Goal: Task Accomplishment & Management: Complete application form

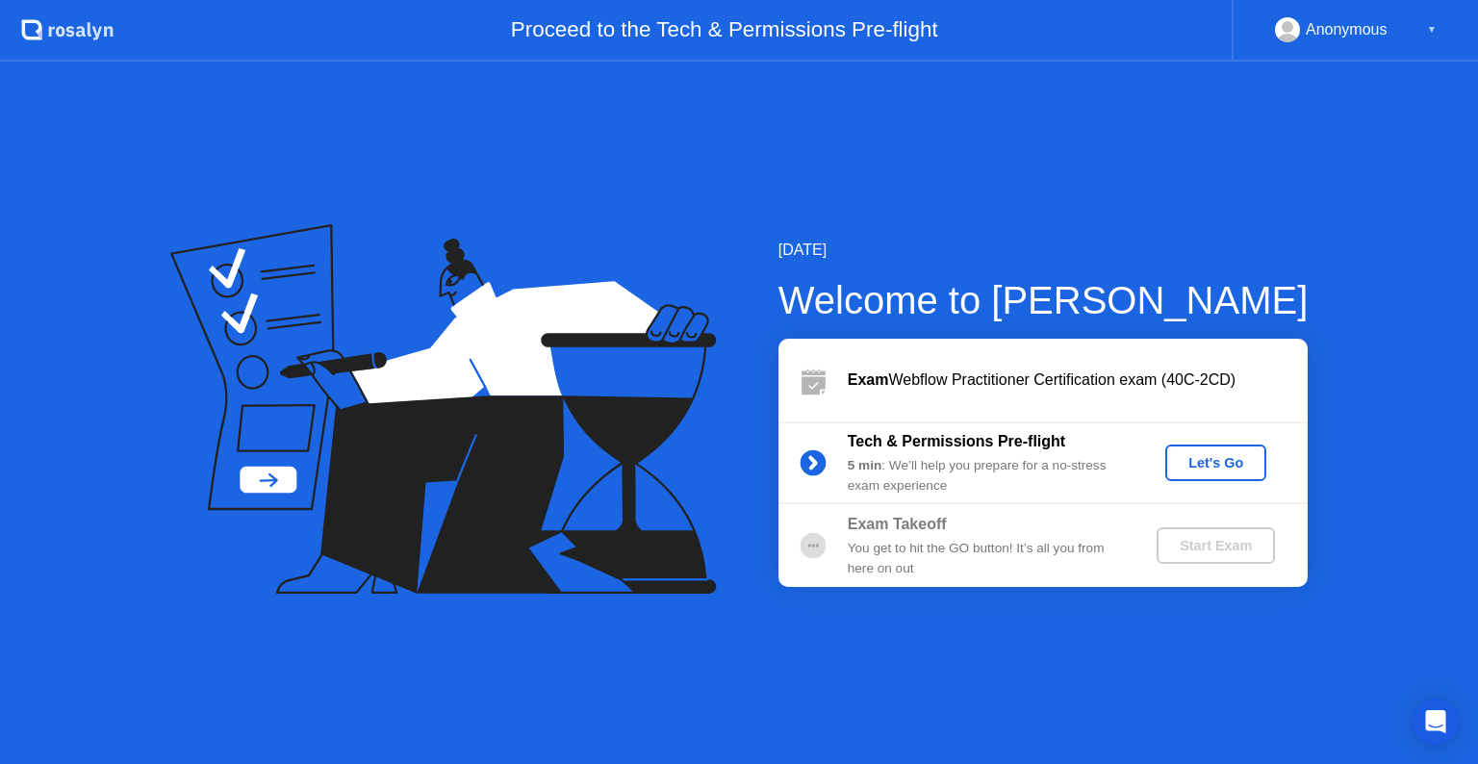
click at [1205, 464] on div "Let's Go" at bounding box center [1216, 462] width 86 height 15
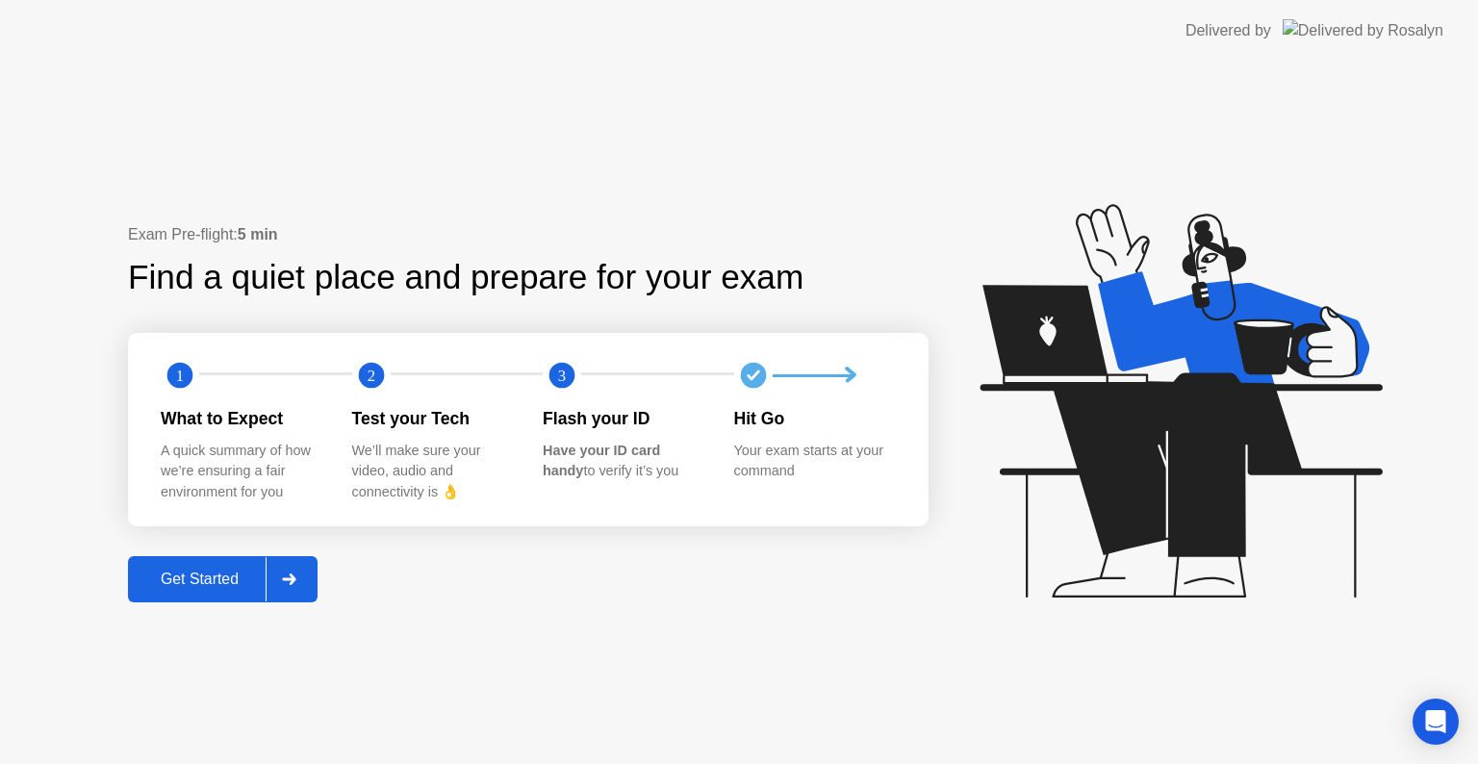
click at [235, 580] on div "Get Started" at bounding box center [200, 579] width 132 height 17
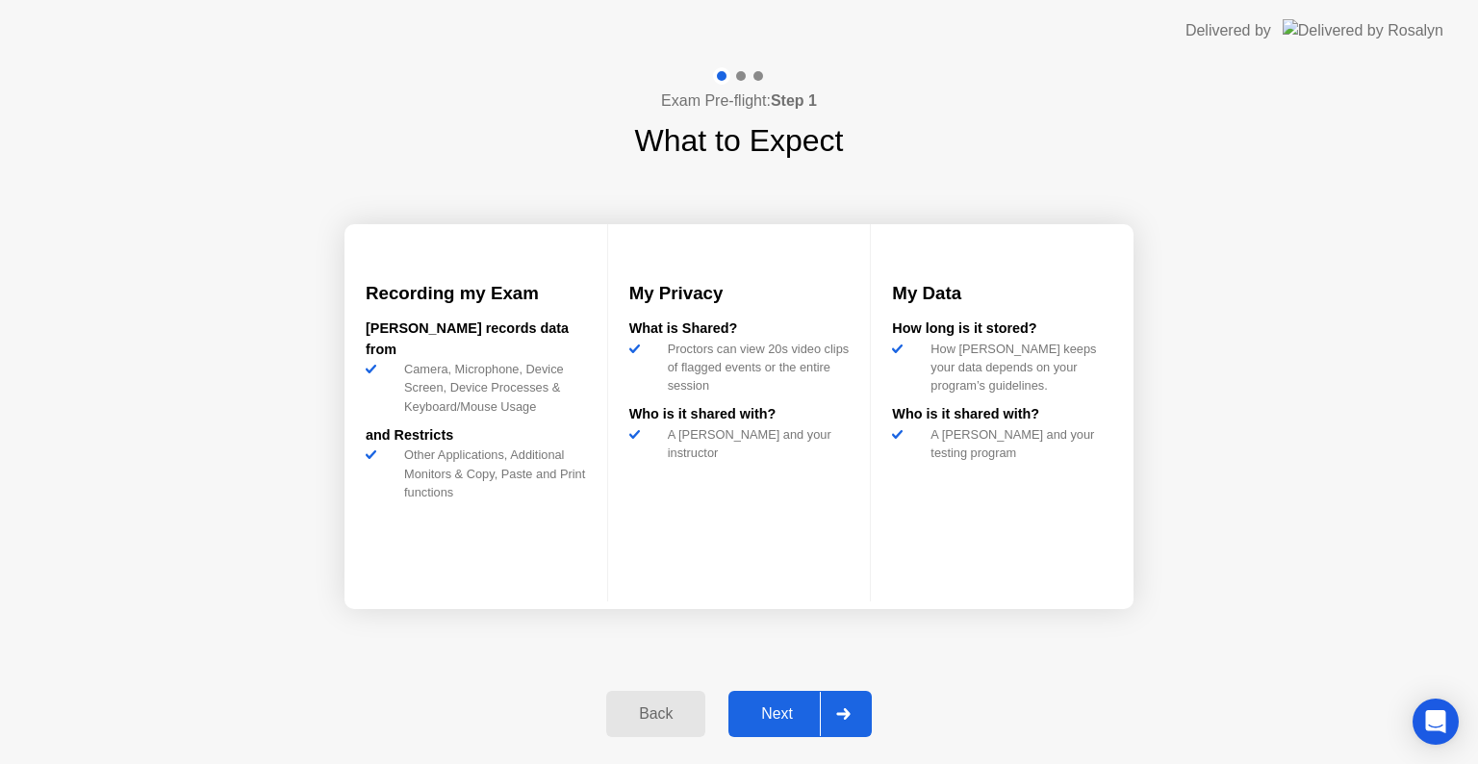
click at [797, 723] on div "Next" at bounding box center [777, 713] width 86 height 17
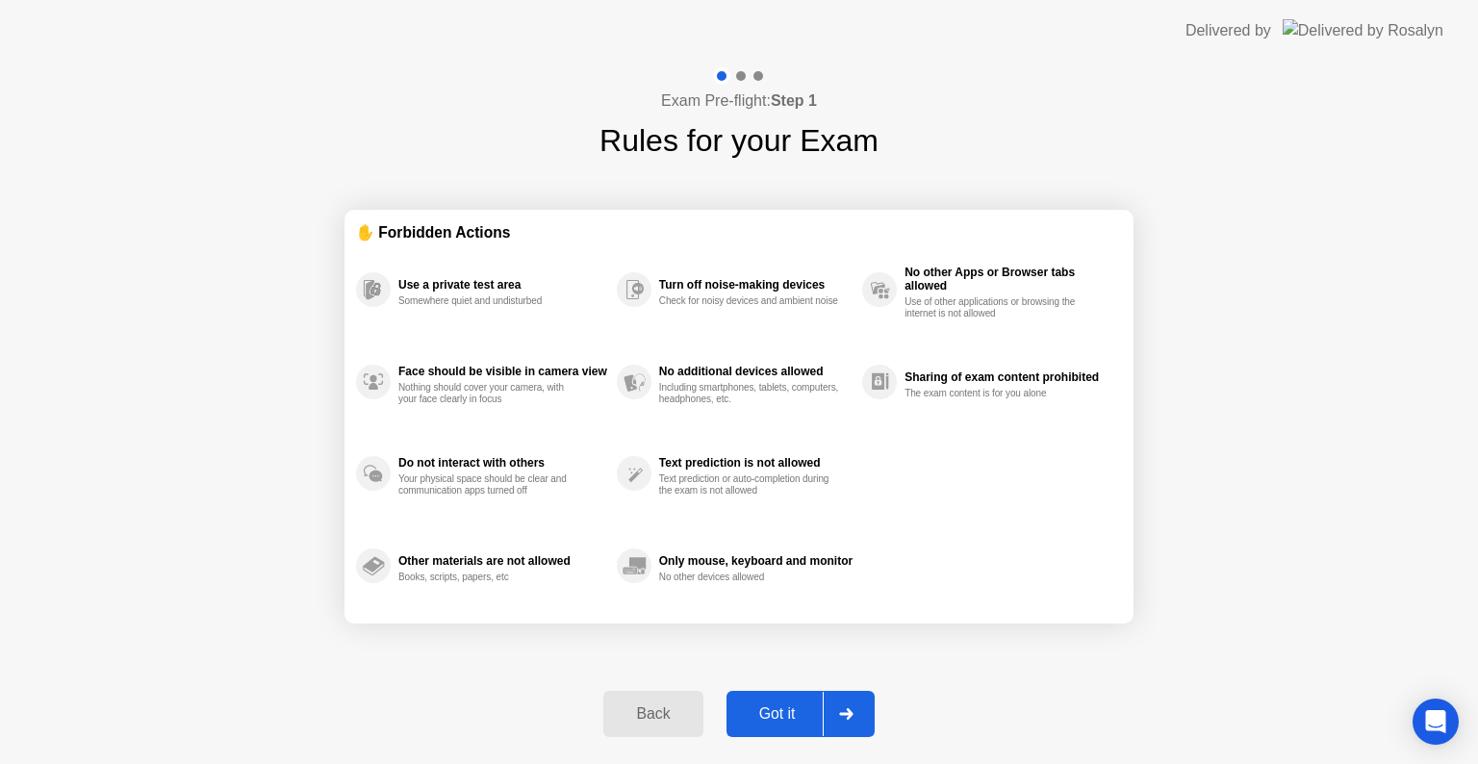
click at [802, 706] on div "Got it" at bounding box center [777, 713] width 90 height 17
select select "**********"
select select "*******"
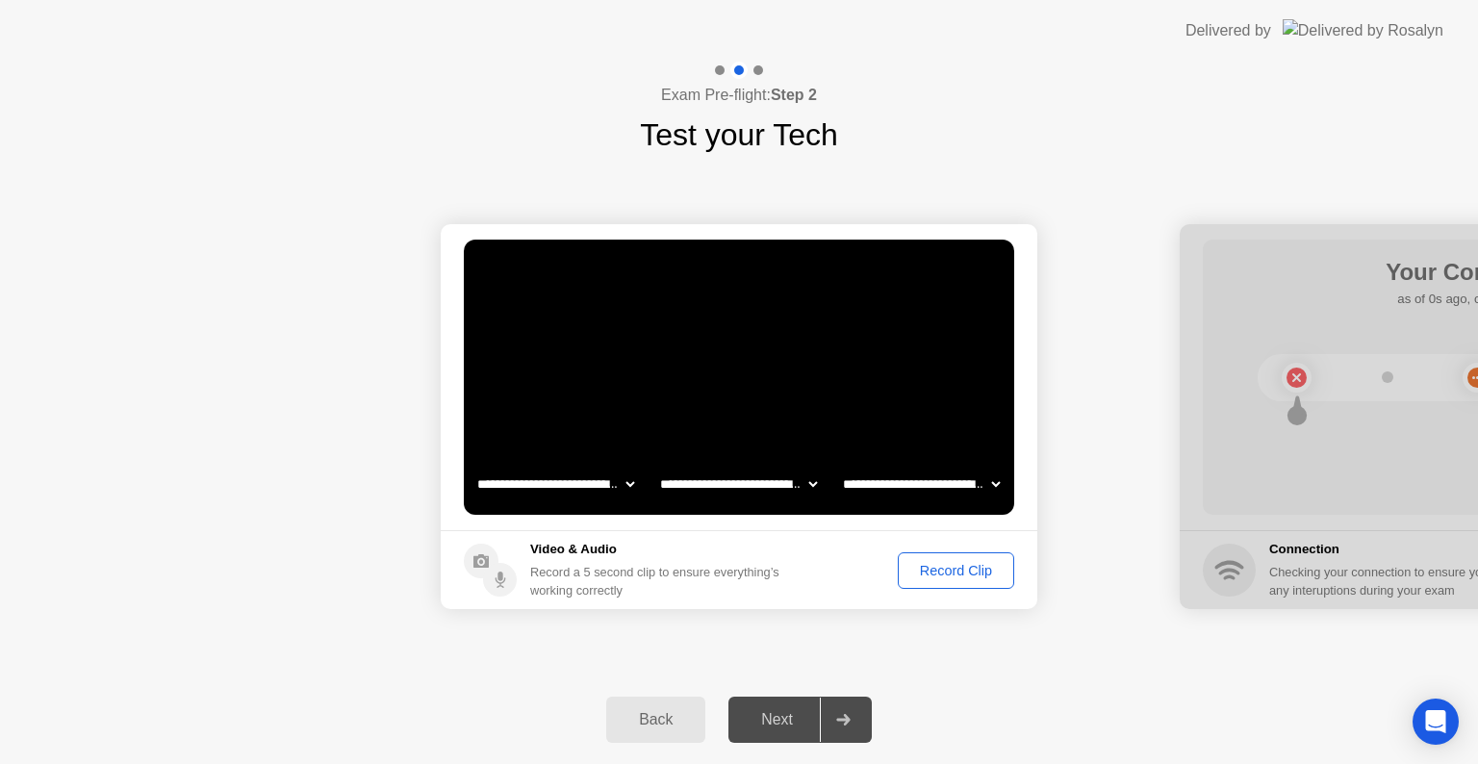
click at [955, 568] on div "Record Clip" at bounding box center [956, 570] width 103 height 15
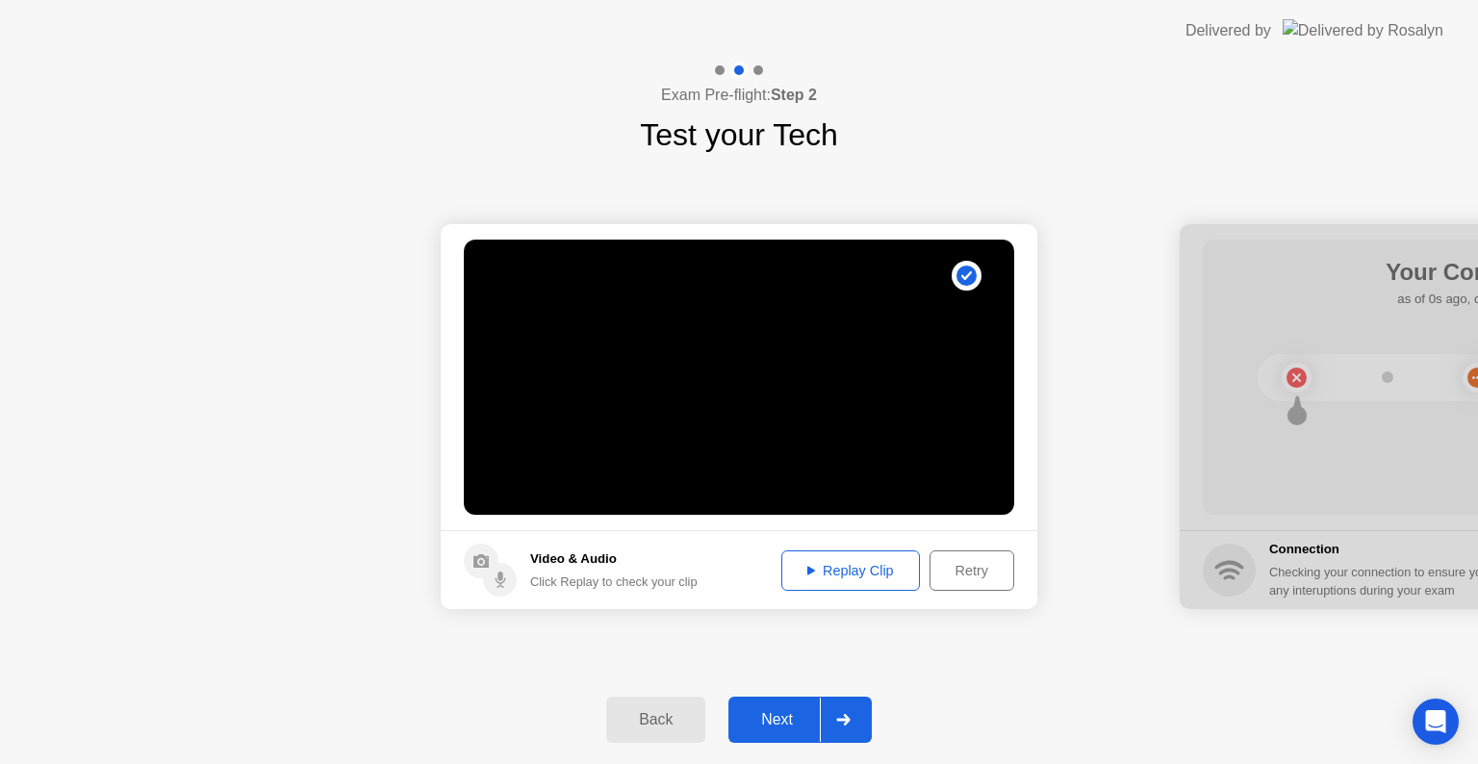
click at [866, 554] on button "Replay Clip" at bounding box center [850, 570] width 139 height 40
click at [766, 720] on div "Next" at bounding box center [777, 719] width 86 height 17
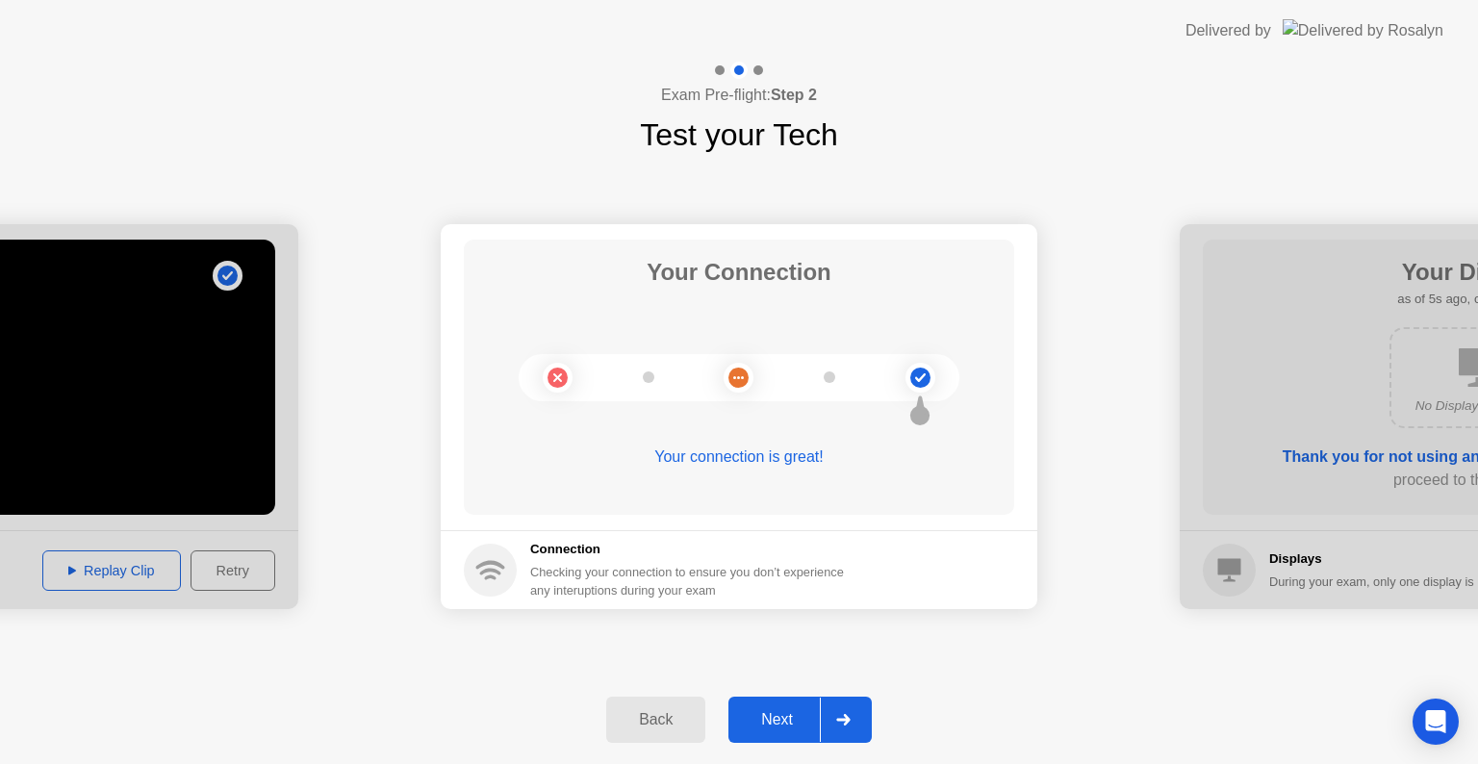
click at [785, 712] on div "Next" at bounding box center [777, 719] width 86 height 17
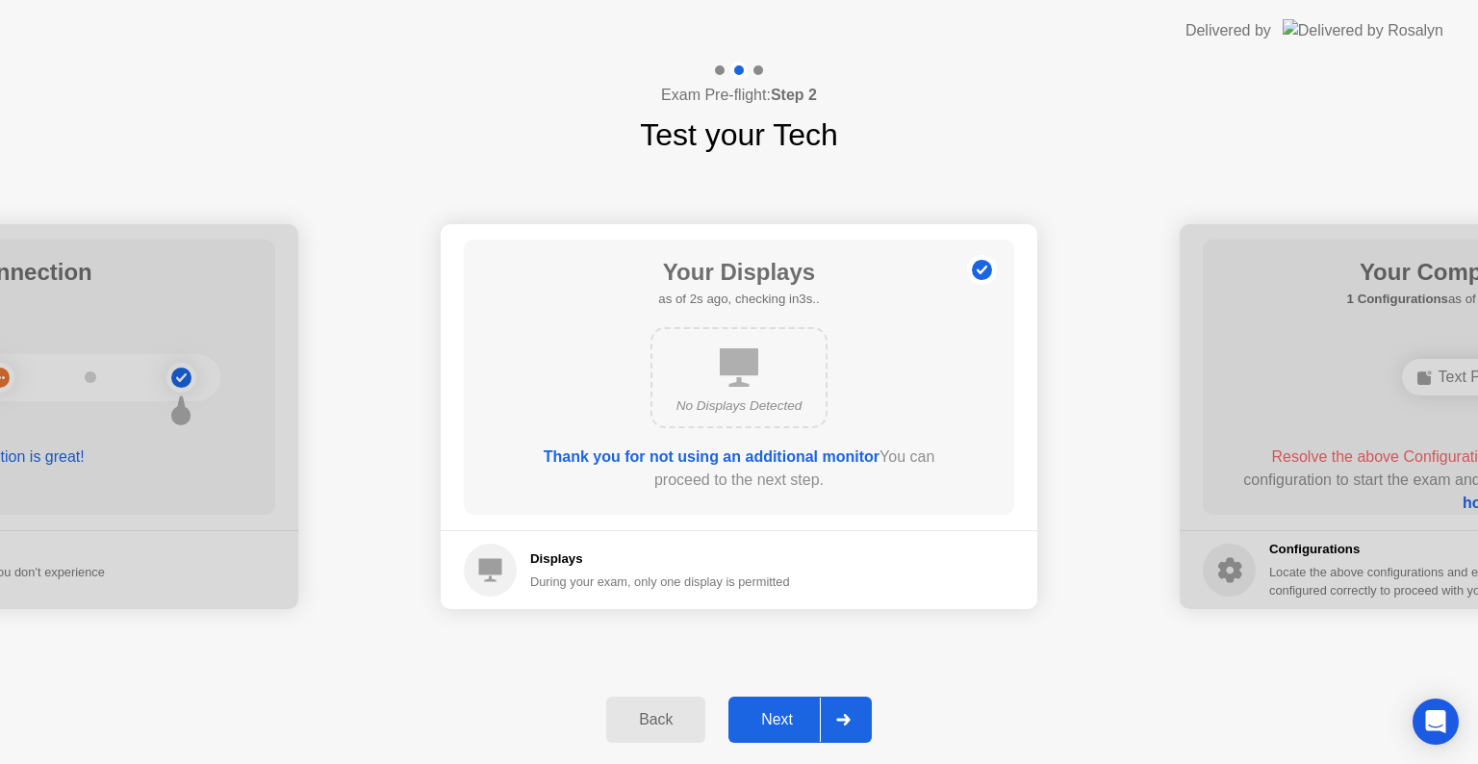
click at [787, 715] on div "Next" at bounding box center [777, 719] width 86 height 17
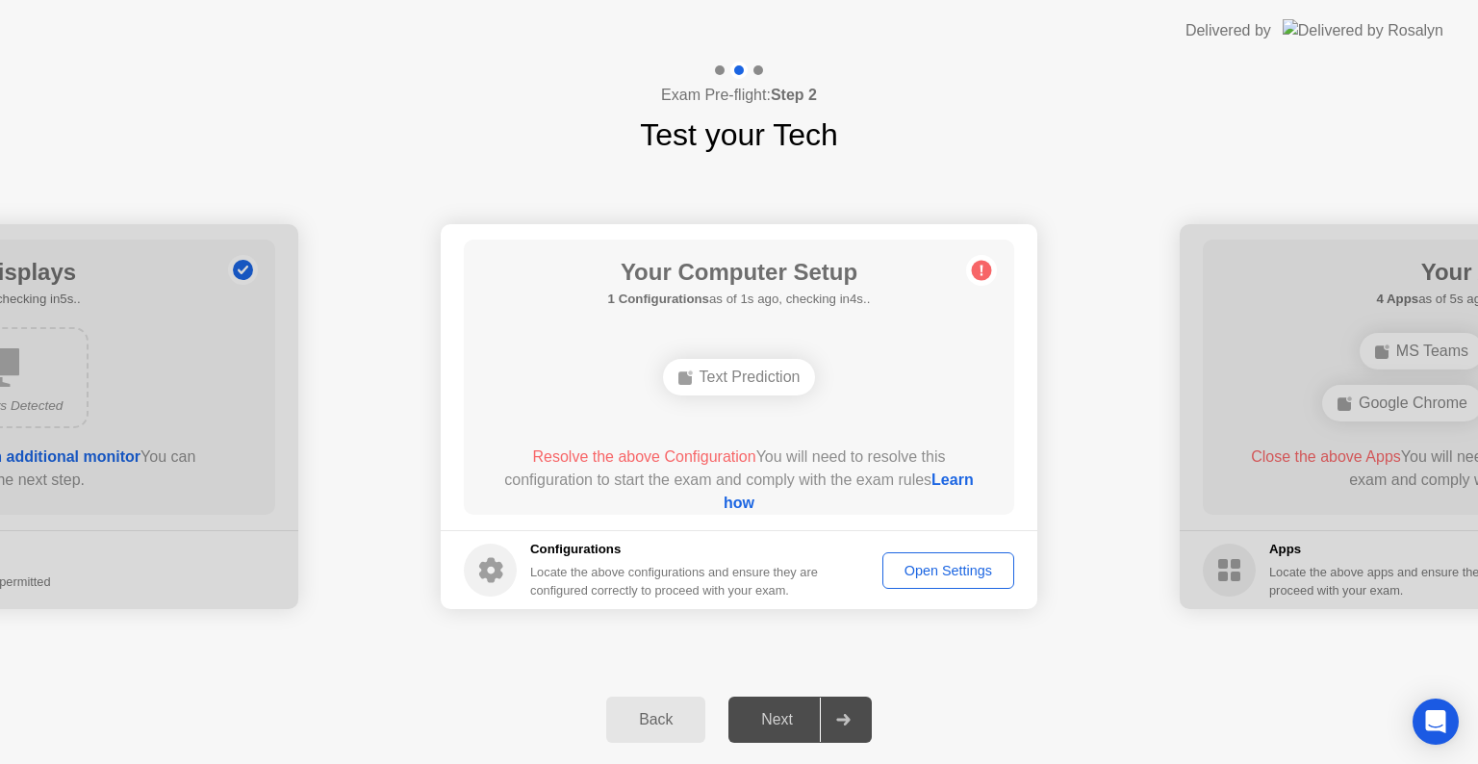
click at [947, 567] on div "Open Settings" at bounding box center [948, 570] width 118 height 15
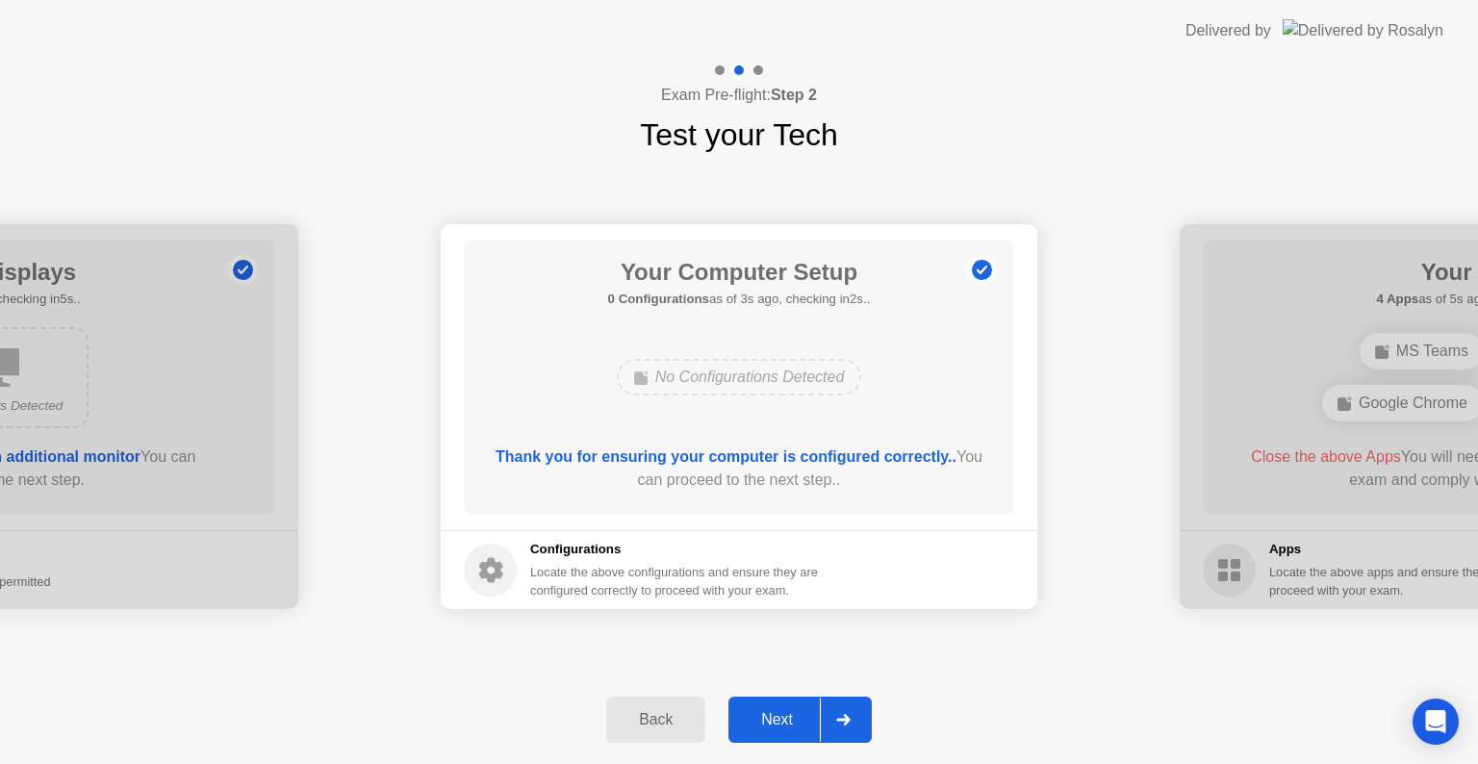
click at [785, 724] on div "Next" at bounding box center [777, 719] width 86 height 17
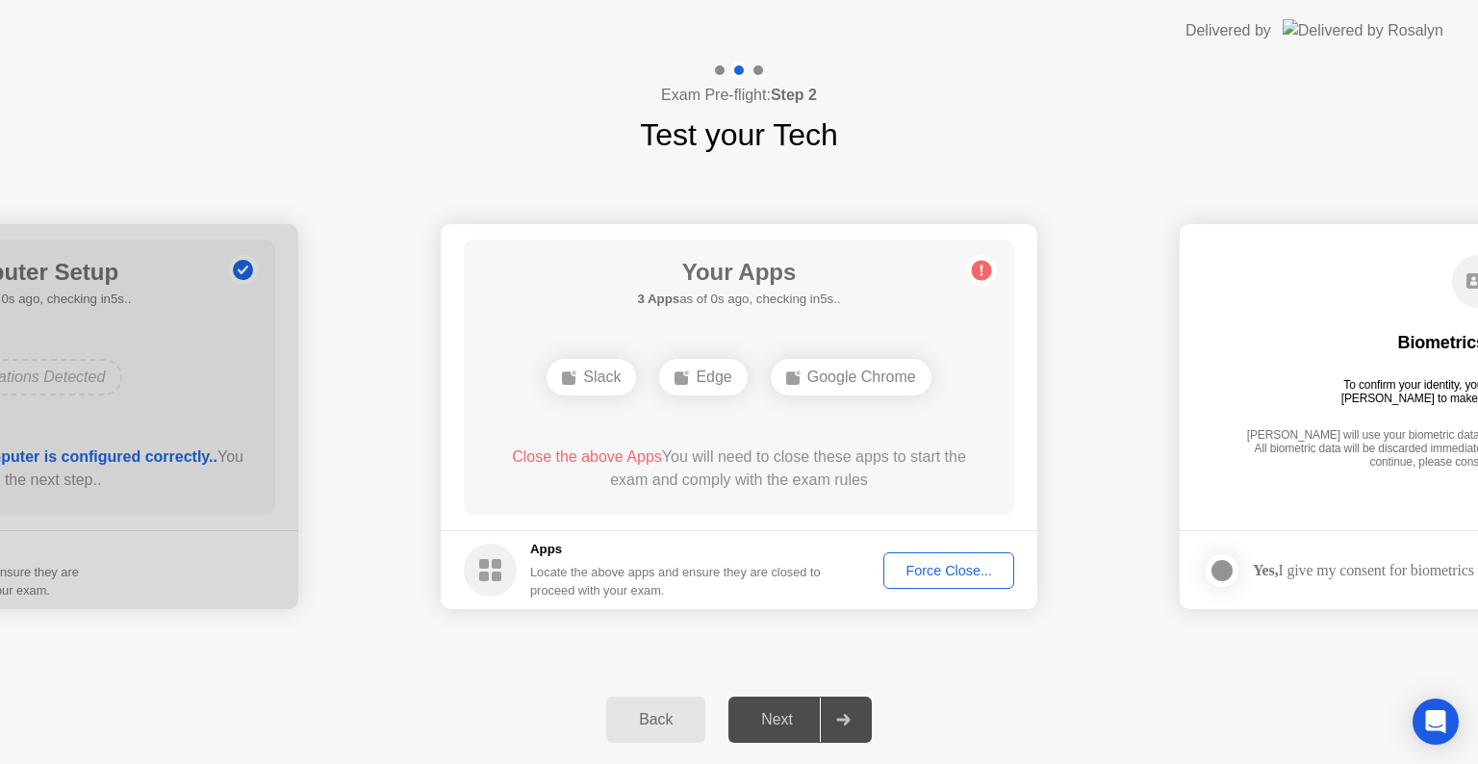
click at [929, 573] on div "Force Close..." at bounding box center [948, 570] width 117 height 15
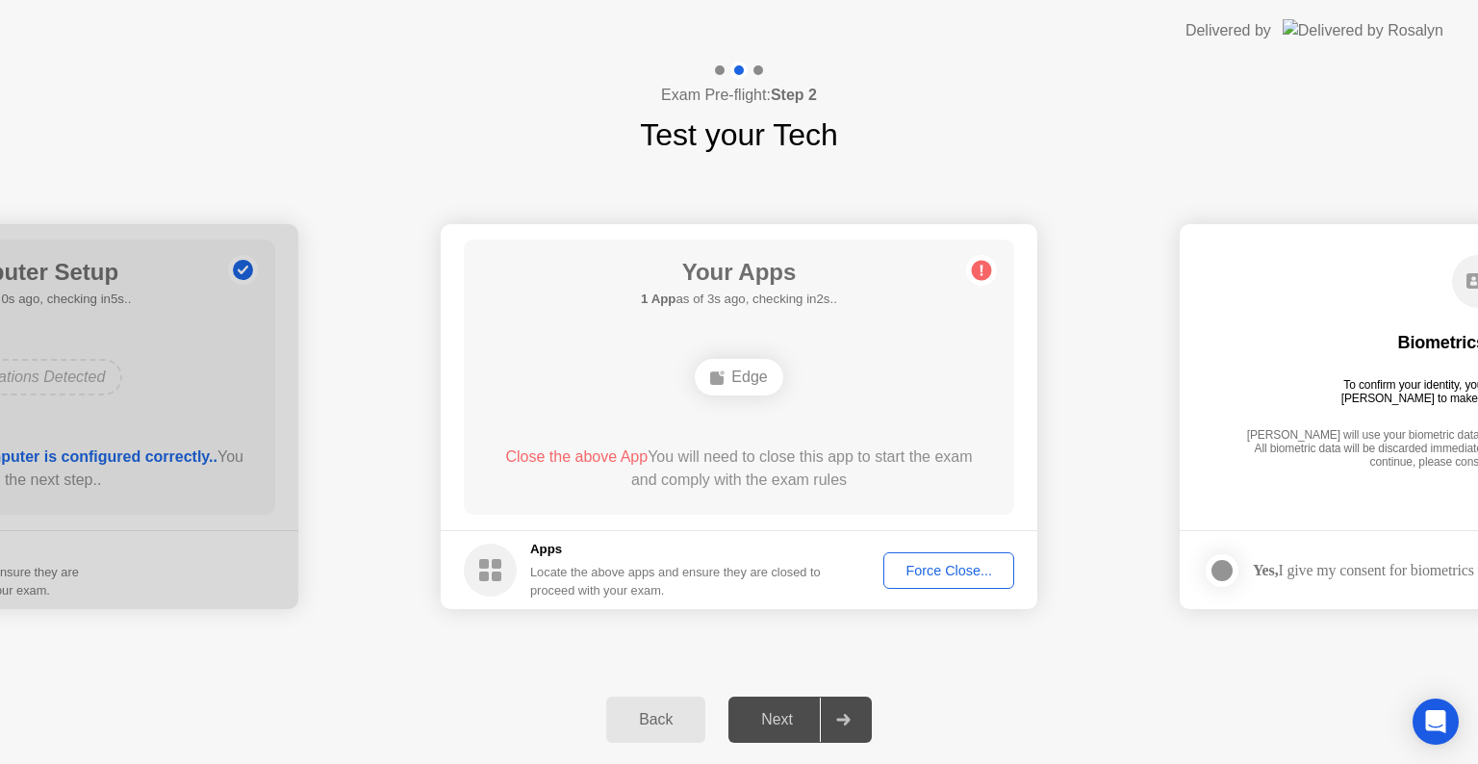
click at [963, 571] on div "Force Close..." at bounding box center [948, 570] width 117 height 15
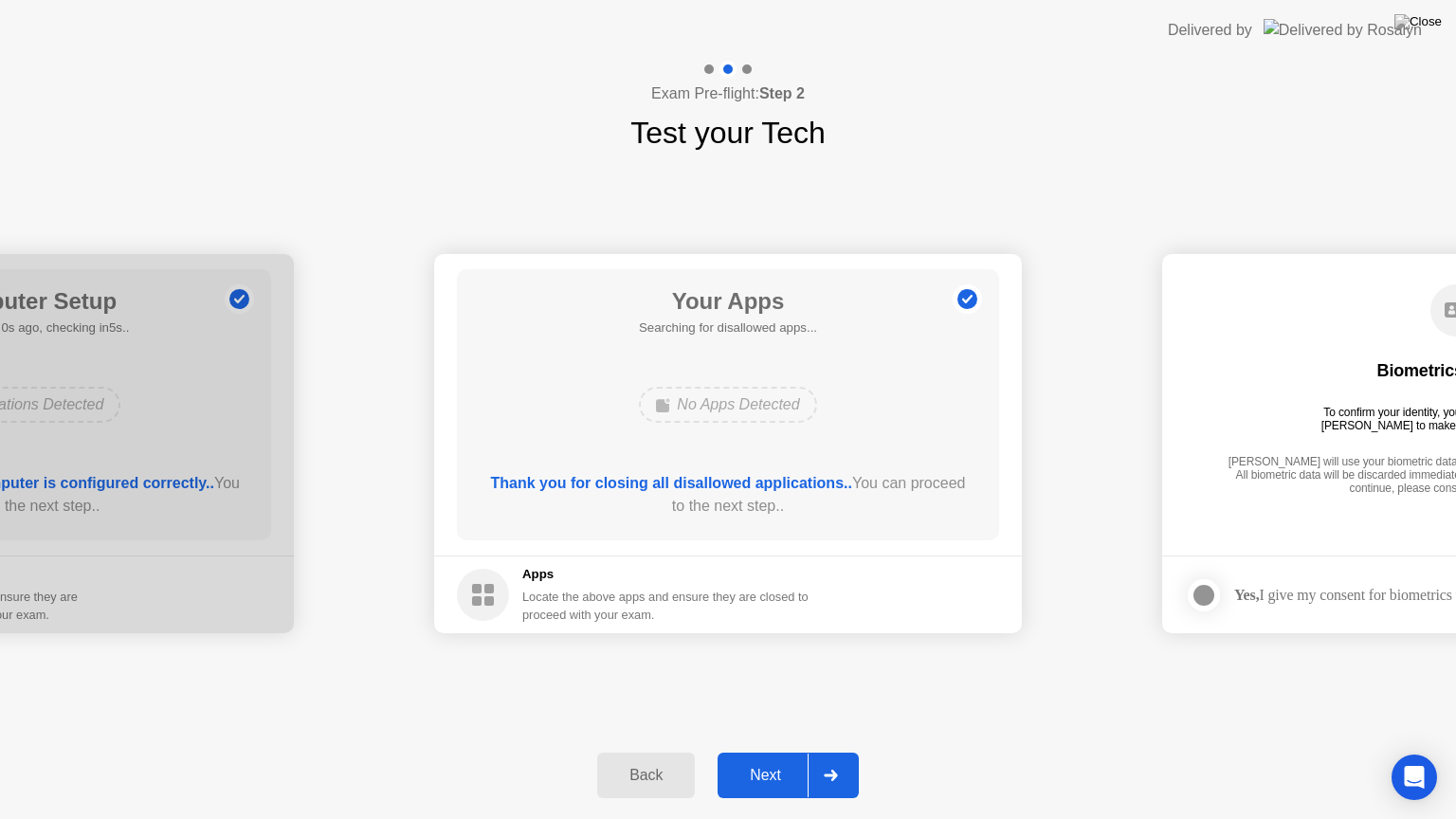
click at [769, 752] on div "Next" at bounding box center [765, 776] width 85 height 17
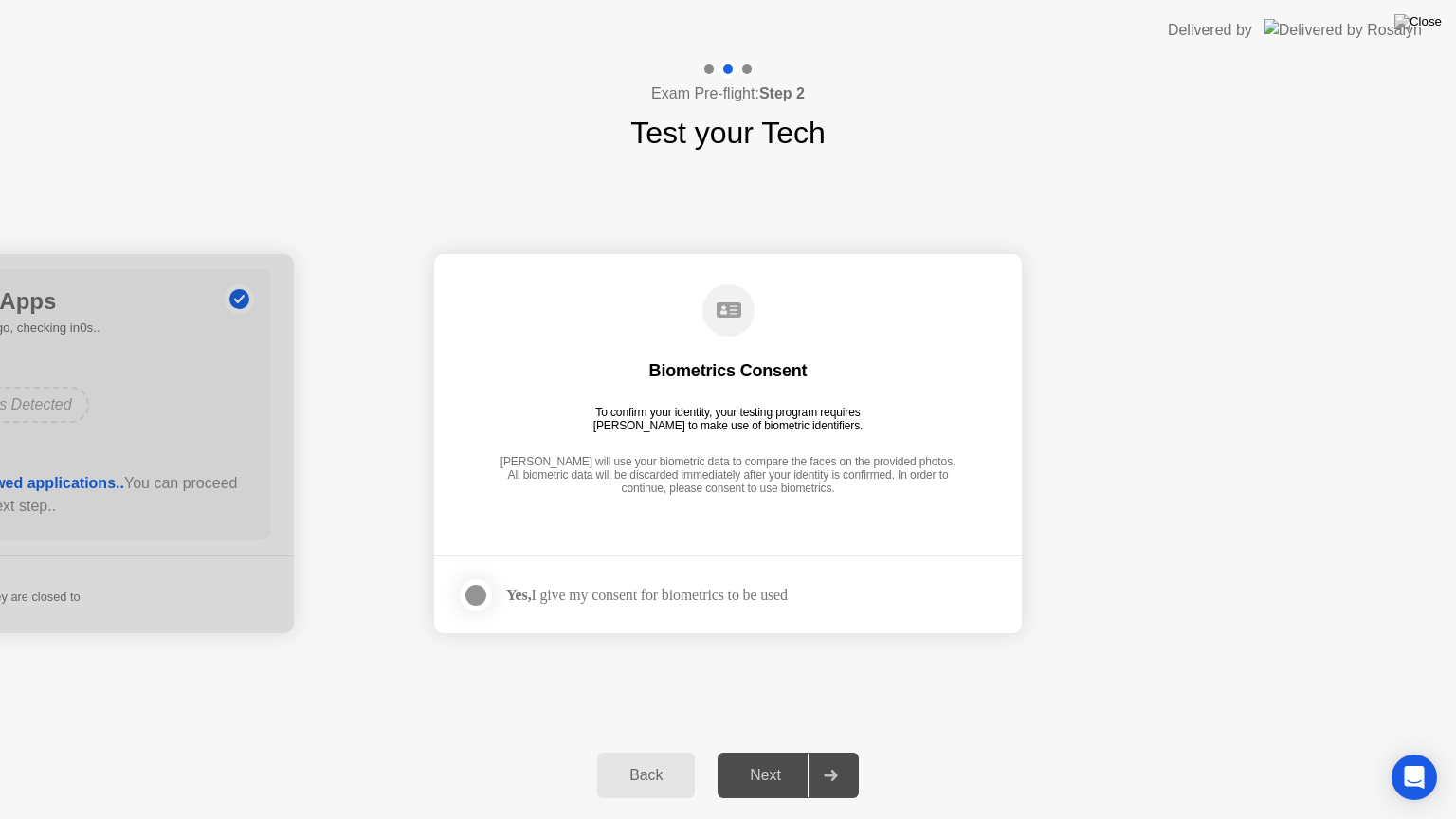
click at [775, 752] on div "Next" at bounding box center [765, 776] width 85 height 17
click at [485, 592] on div at bounding box center [476, 595] width 23 height 23
click at [777, 752] on button "Next" at bounding box center [787, 776] width 141 height 45
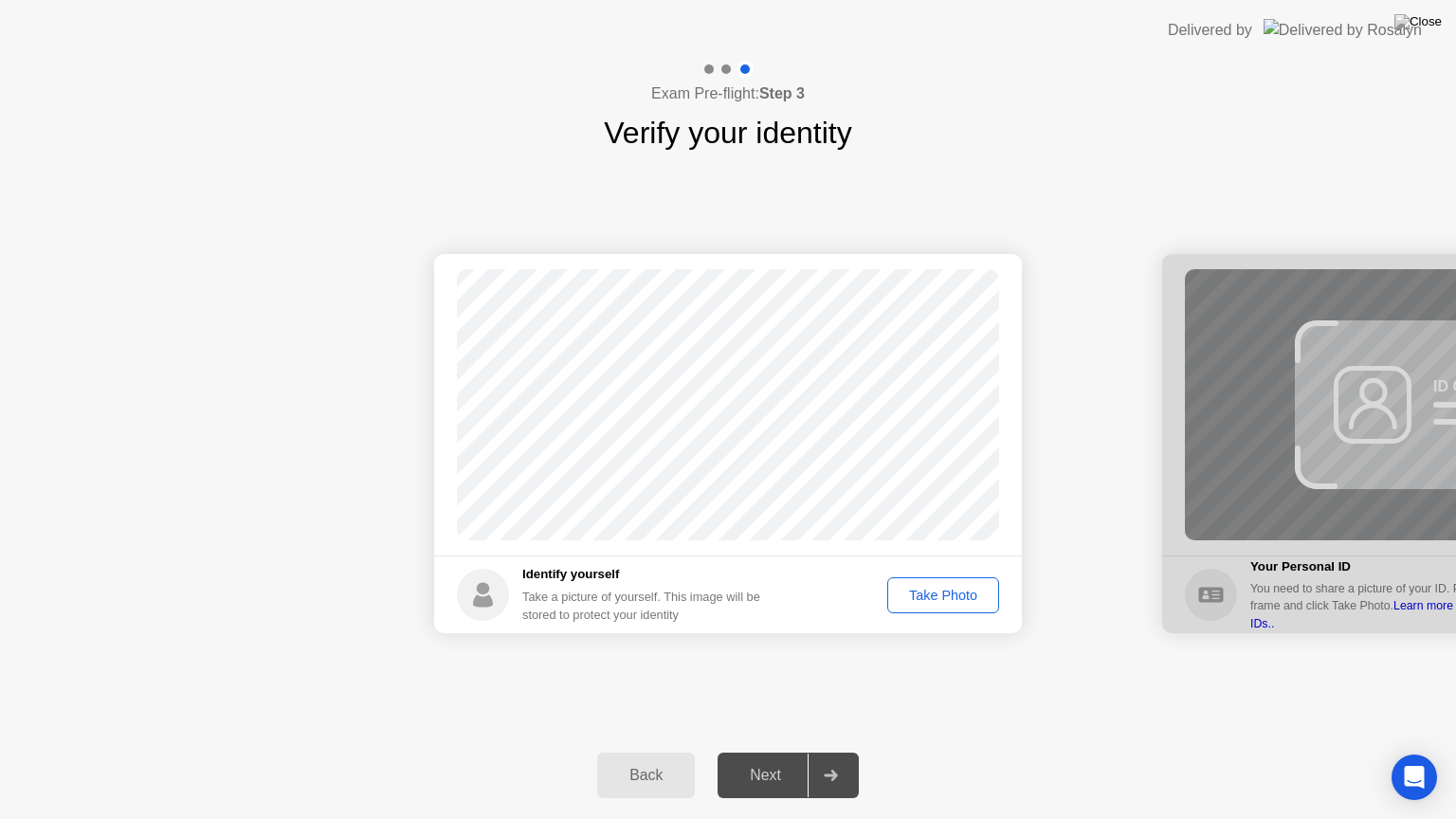
click at [966, 597] on div "Take Photo" at bounding box center [943, 595] width 99 height 15
click at [834, 752] on icon at bounding box center [829, 776] width 13 height 12
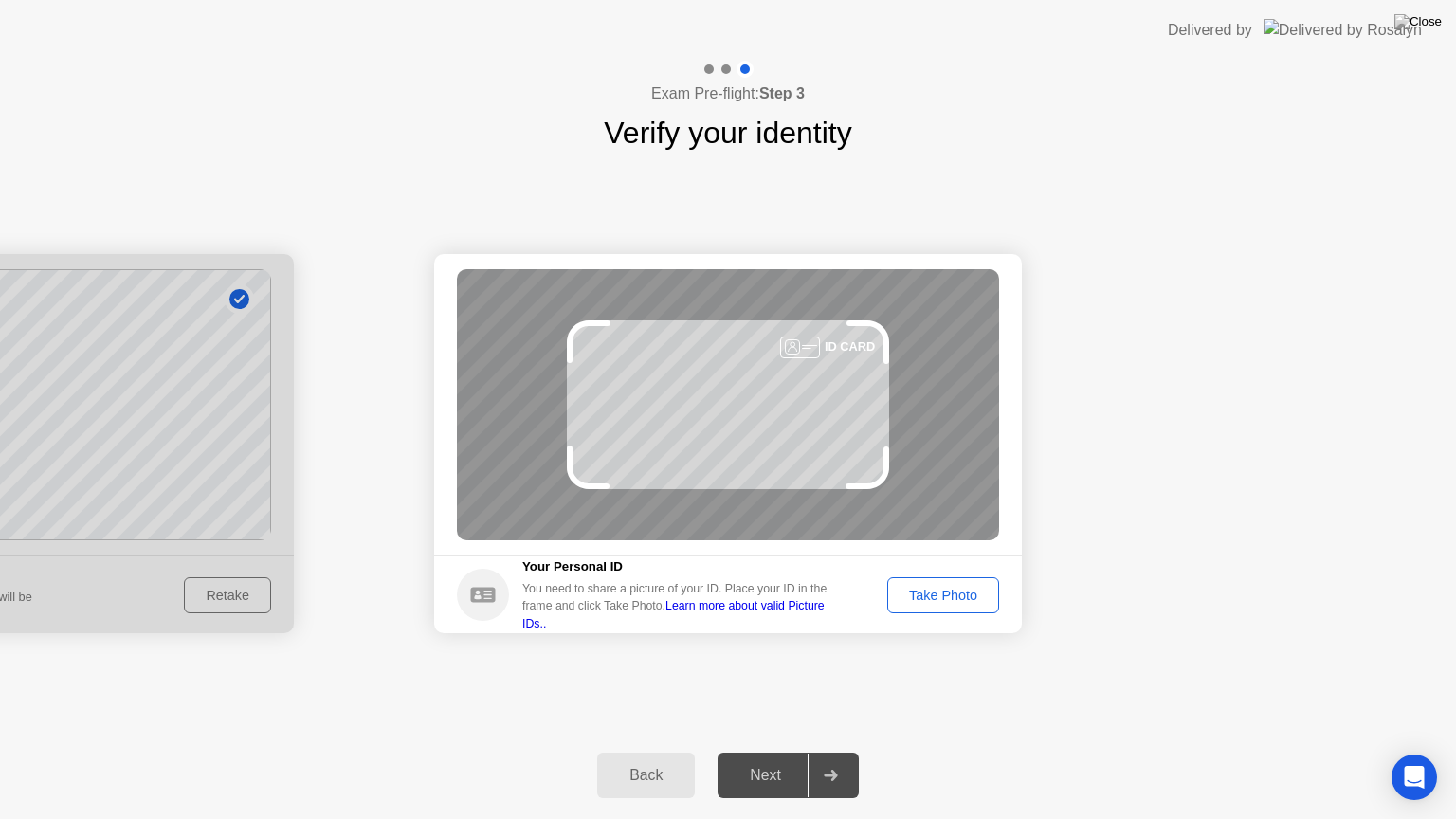
click at [942, 593] on div "Take Photo" at bounding box center [943, 595] width 99 height 15
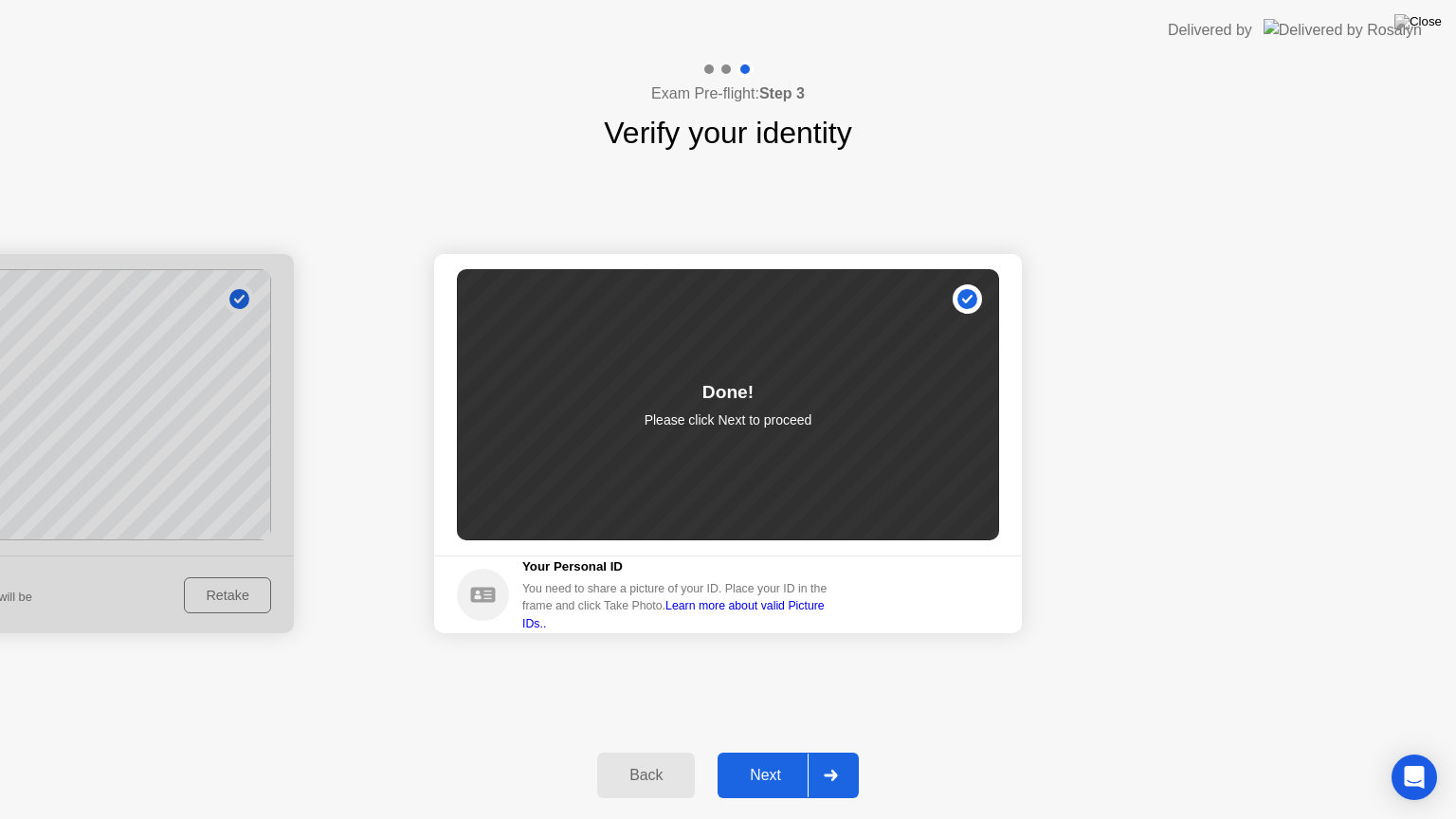
click at [752, 752] on div "Next" at bounding box center [765, 776] width 85 height 17
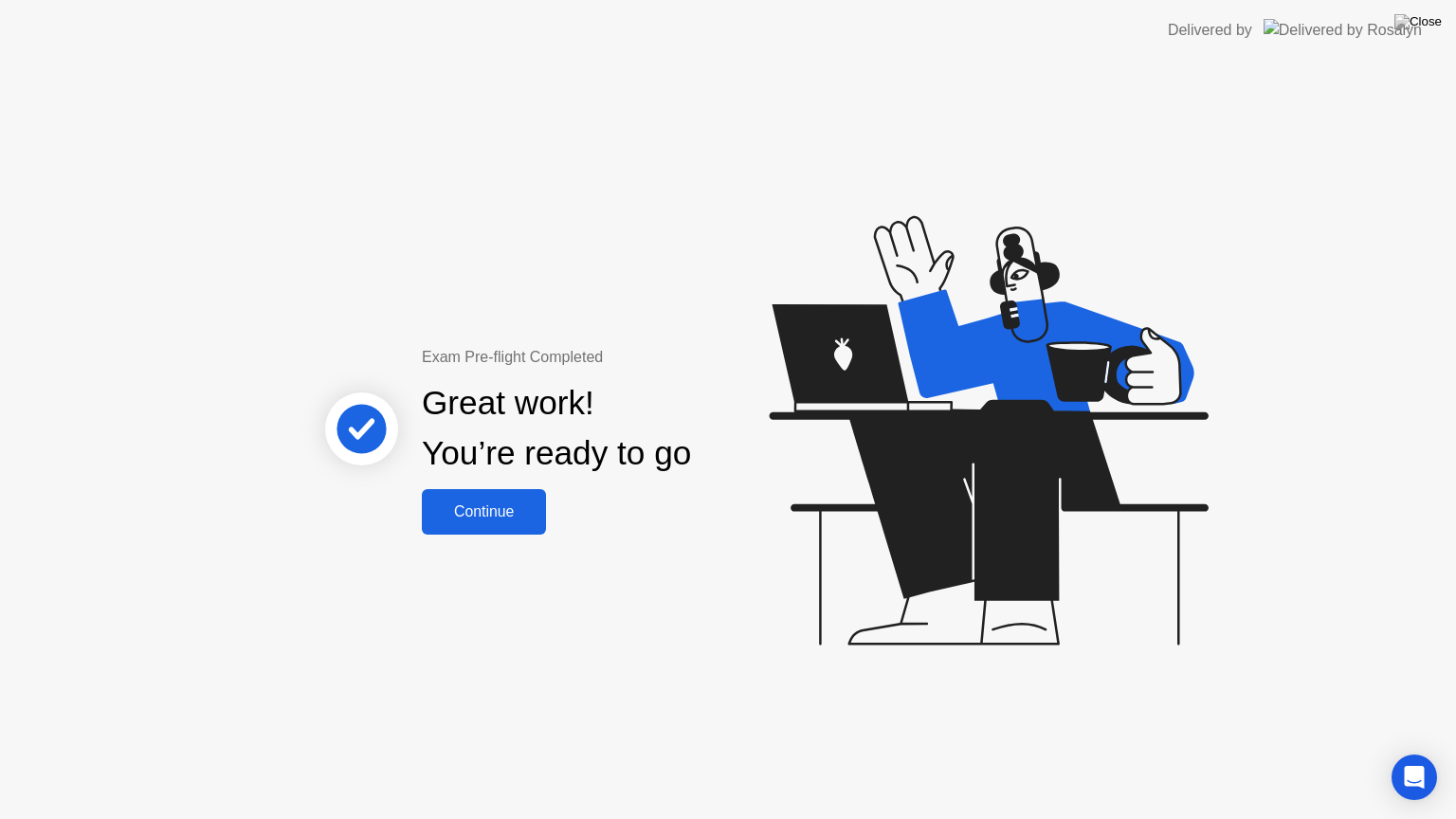
click at [496, 505] on div "Continue" at bounding box center [484, 512] width 113 height 17
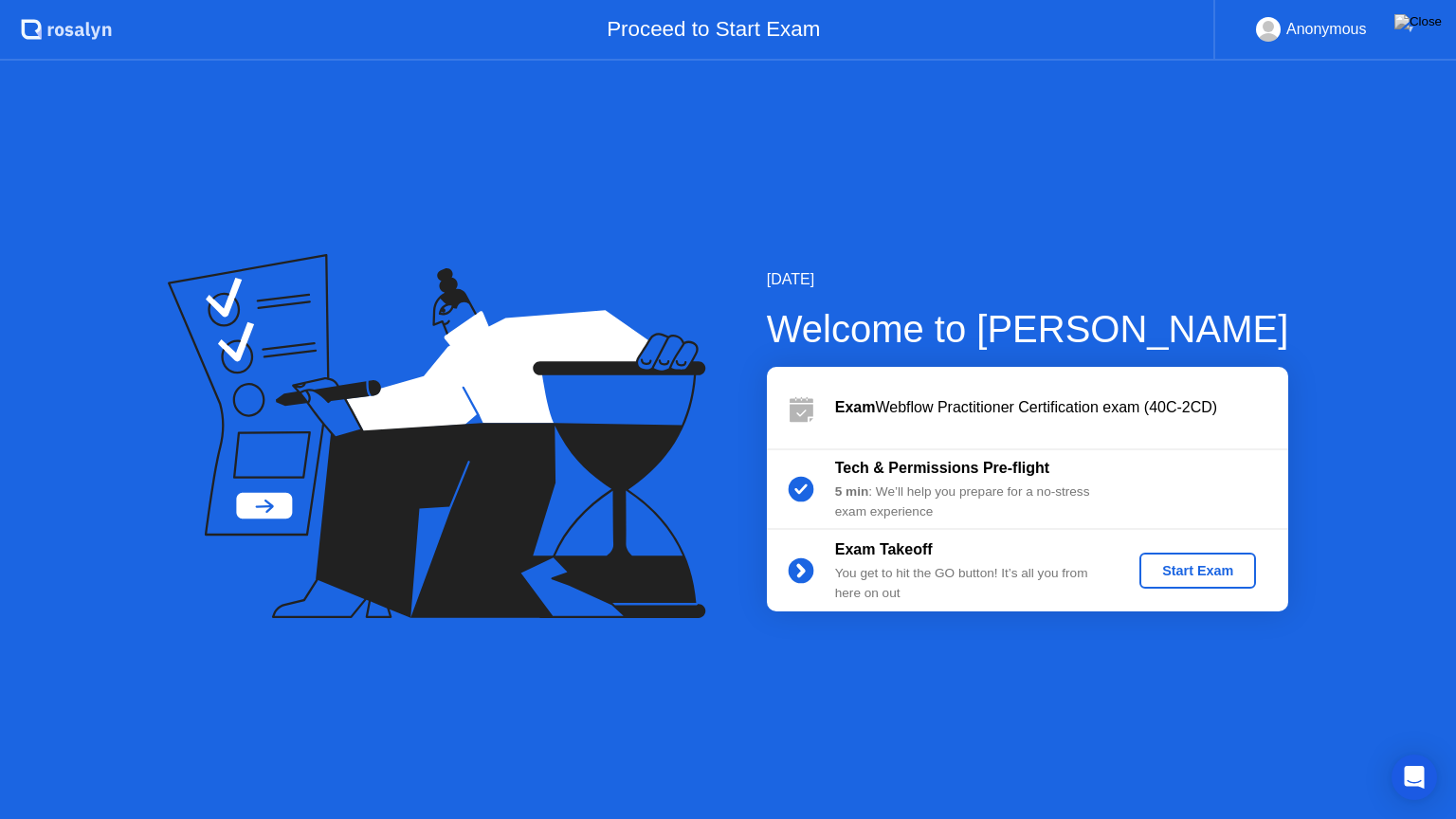
click at [1201, 569] on div "Start Exam" at bounding box center [1197, 571] width 101 height 15
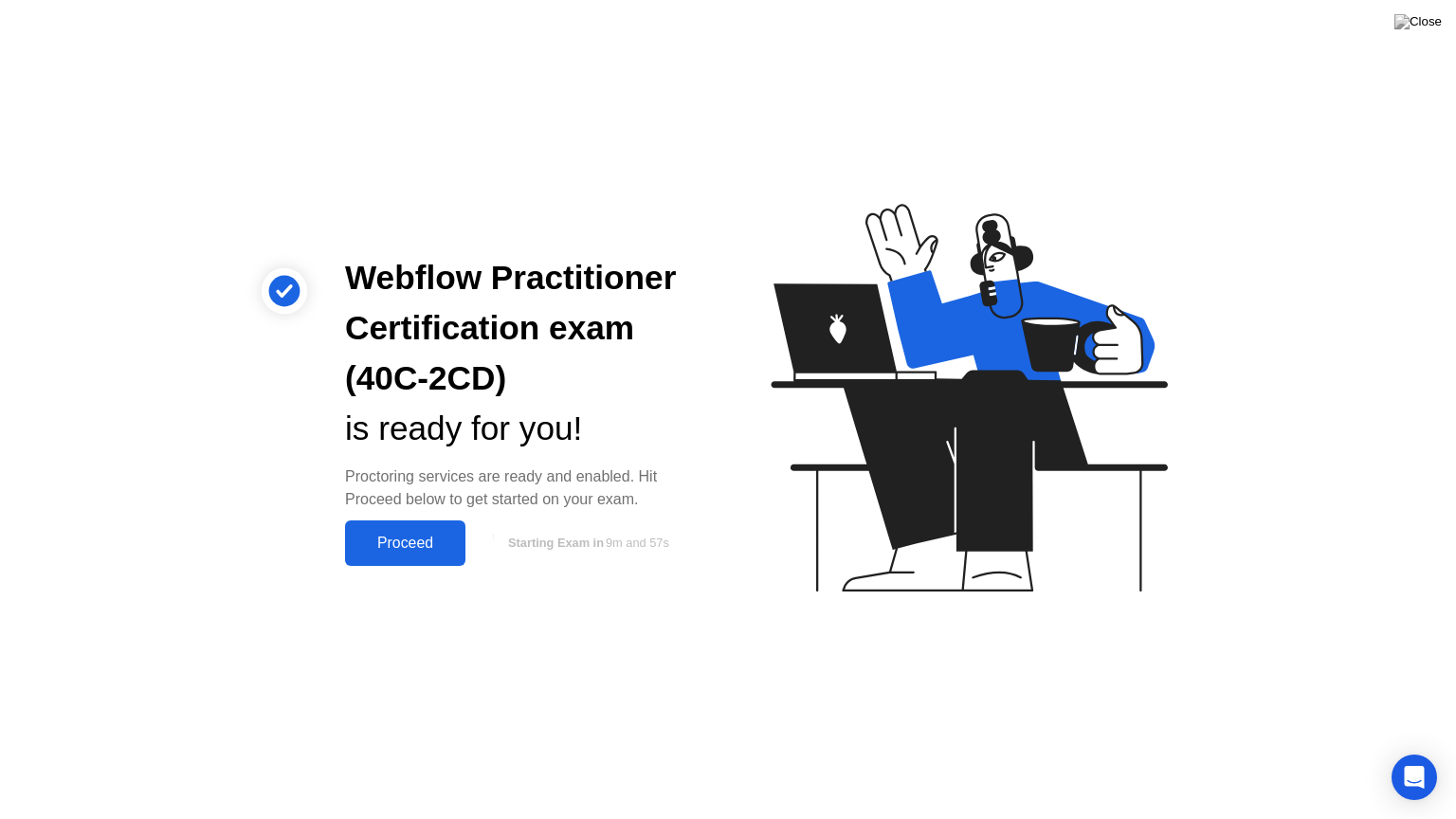
click at [396, 549] on div "Proceed" at bounding box center [405, 543] width 109 height 17
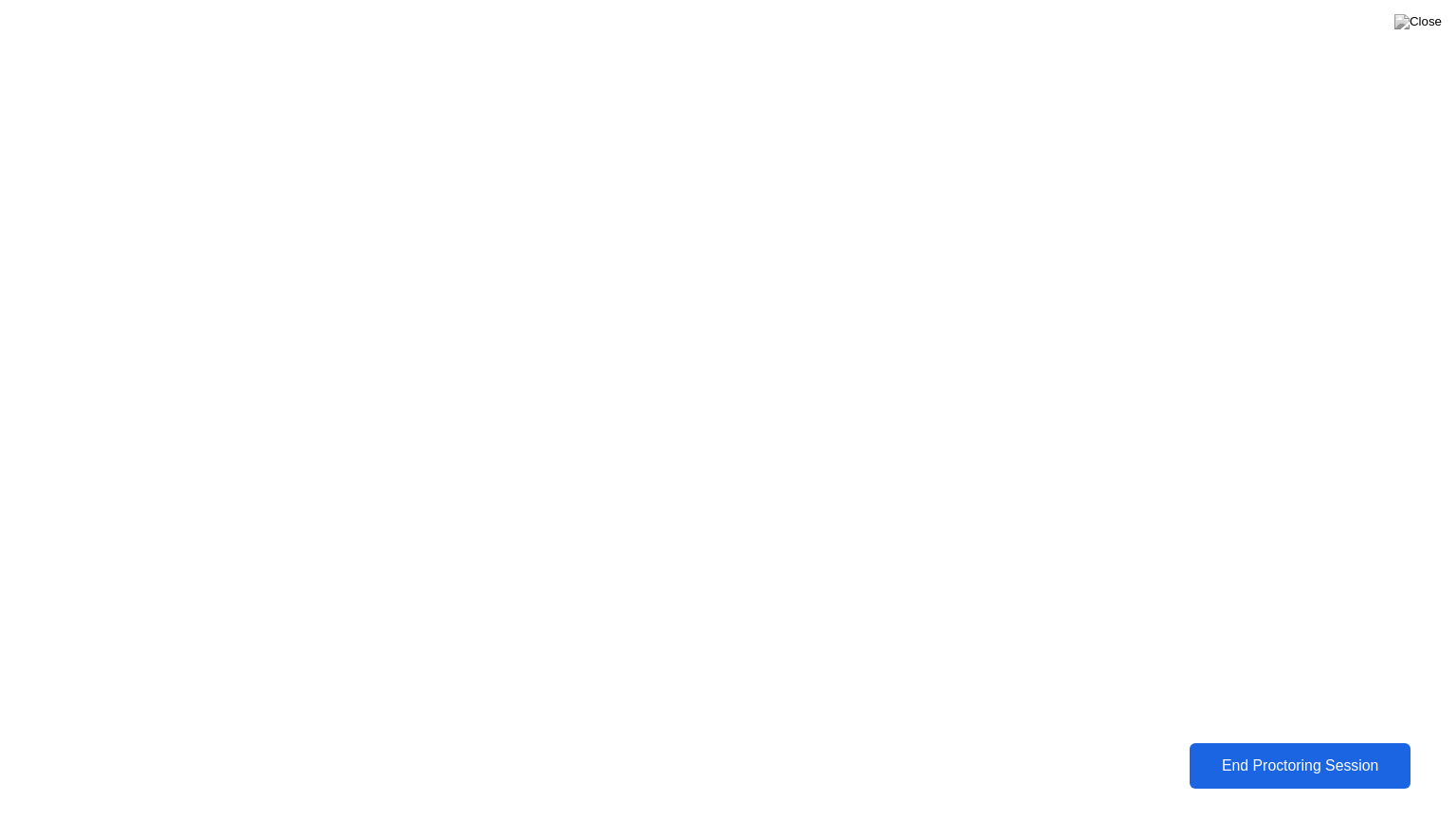
click at [1306, 752] on div "End Proctoring Session" at bounding box center [1299, 766] width 210 height 17
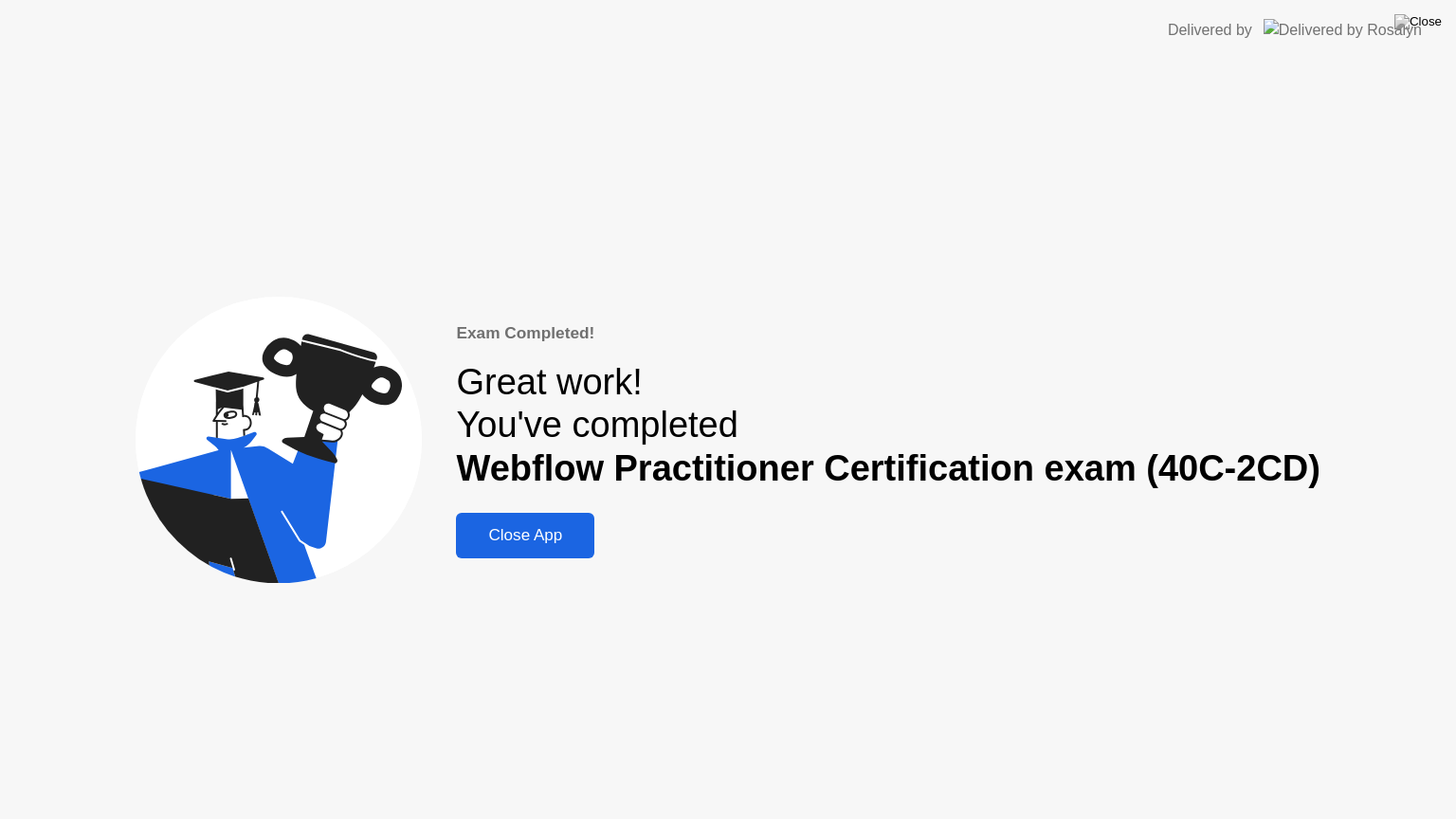
click at [562, 527] on div "Close App" at bounding box center [525, 535] width 127 height 19
